Goal: Find specific page/section: Find specific page/section

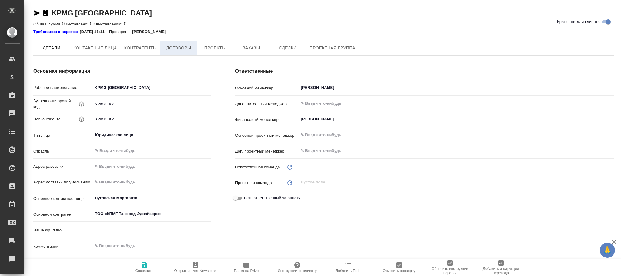
type input "(KZ) ТОО «Атлас Лэнгвидж Сервисез»"
type textarea "x"
type input "Казахстан"
type textarea "x"
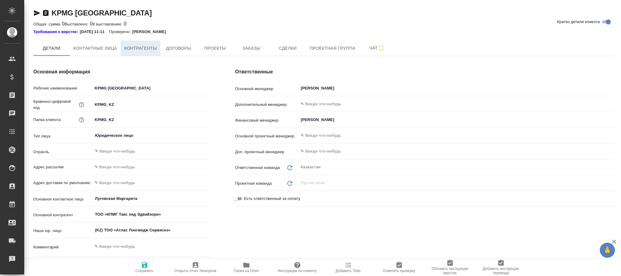
type textarea "x"
click at [150, 49] on span "Контрагенты" at bounding box center [140, 49] width 33 height 8
type textarea "x"
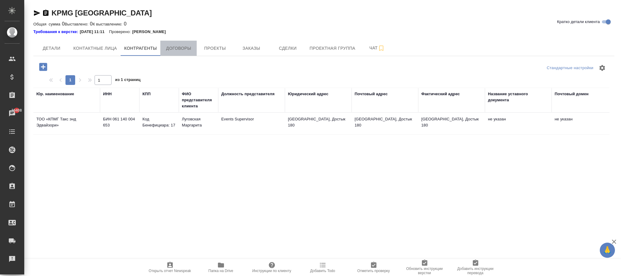
click at [190, 45] on span "Договоры" at bounding box center [178, 49] width 29 height 8
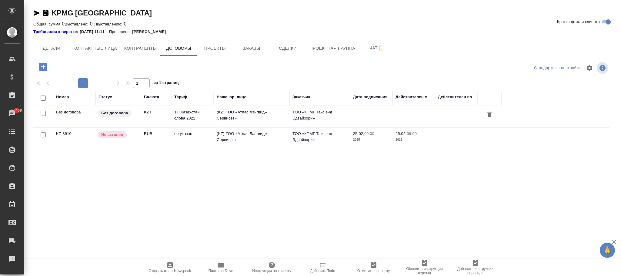
click at [199, 120] on td "ТП Казахстан слова 2022" at bounding box center [192, 116] width 42 height 21
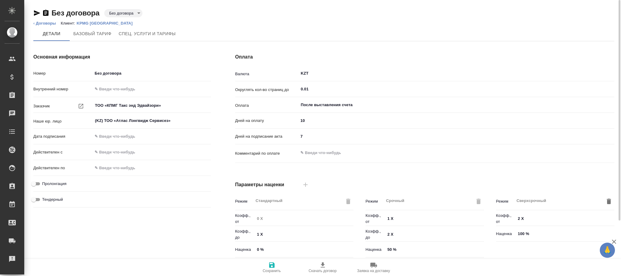
type input "Стандартный шаблон - [PHONE_NUMBER] - ВЫБЕРИ МЕНЯ!"
click at [159, 32] on span "Спец. услуги и тарифы" at bounding box center [147, 34] width 57 height 8
